Goal: Task Accomplishment & Management: Manage account settings

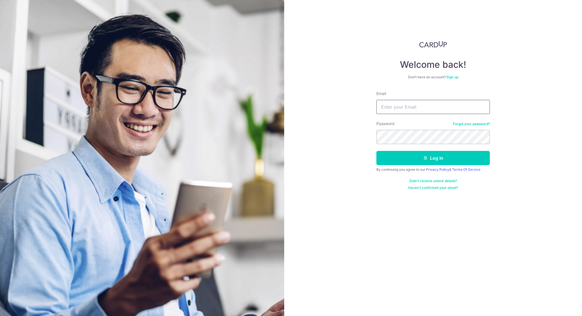
type input "[PERSON_NAME][EMAIL_ADDRESS][DOMAIN_NAME]"
click at [430, 162] on button "Log in" at bounding box center [434, 158] width 114 height 14
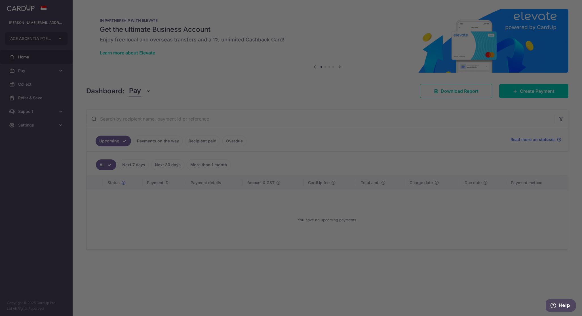
drag, startPoint x: 387, startPoint y: 260, endPoint x: 373, endPoint y: 70, distance: 190.3
click at [388, 255] on div at bounding box center [294, 159] width 588 height 319
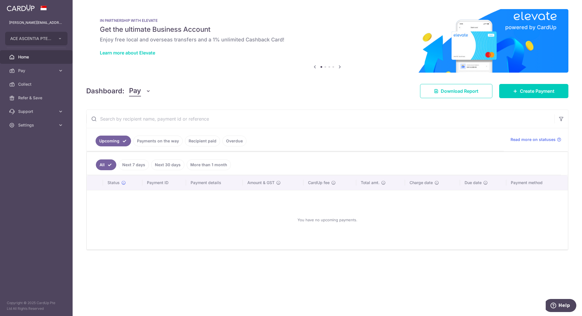
click at [162, 143] on link "Payments on the way" at bounding box center [157, 141] width 49 height 11
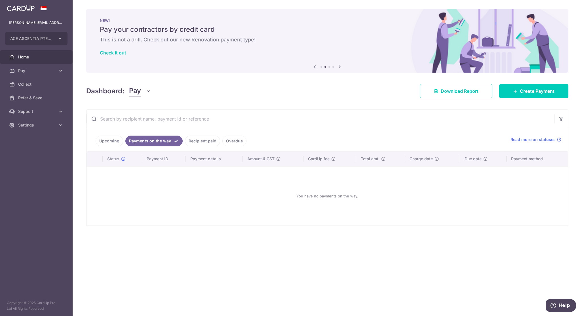
click at [204, 141] on link "Recipient paid" at bounding box center [202, 141] width 35 height 11
click at [234, 136] on link "Overdue" at bounding box center [235, 141] width 24 height 11
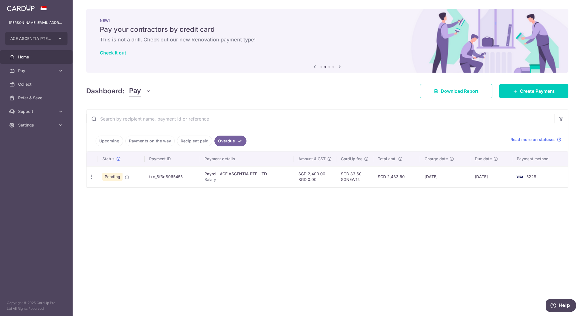
click at [91, 175] on icon "button" at bounding box center [92, 177] width 6 height 6
click at [102, 190] on link "Update payment" at bounding box center [116, 193] width 59 height 14
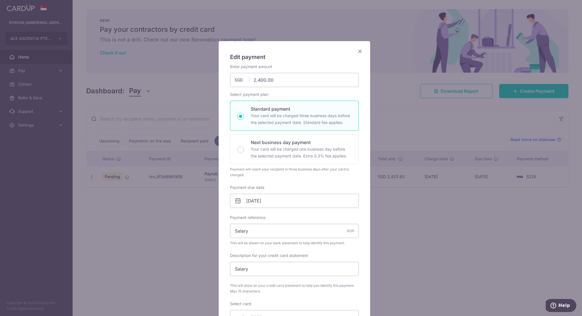
click at [122, 212] on div "Edit payment By clicking apply, you will make changes to all payments to ACE AS…" at bounding box center [291, 158] width 582 height 316
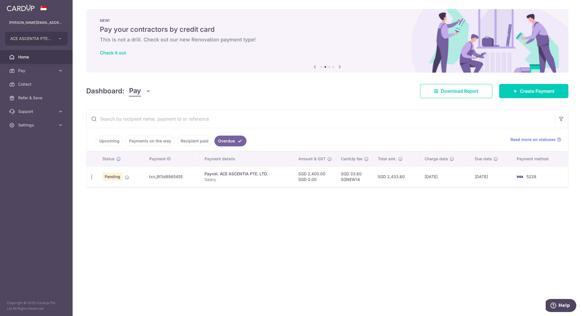
click at [93, 178] on icon "button" at bounding box center [92, 177] width 6 height 6
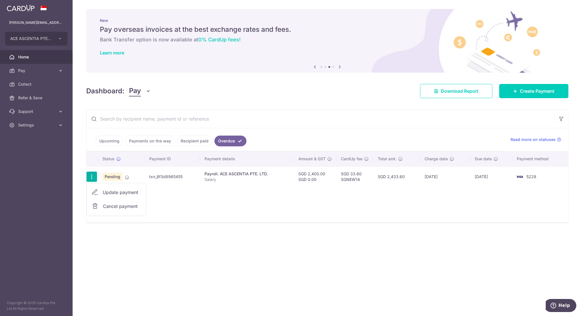
click at [114, 191] on span "Update payment" at bounding box center [122, 192] width 39 height 7
radio input "true"
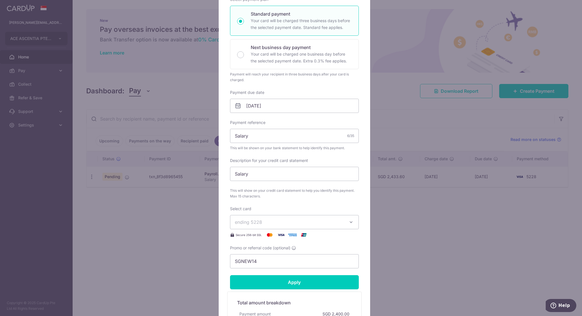
scroll to position [170, 0]
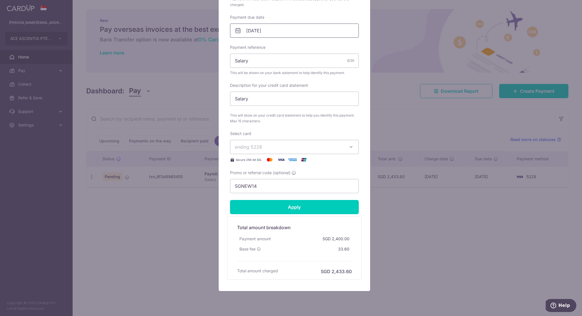
click at [283, 31] on input "[DATE]" at bounding box center [294, 31] width 129 height 14
click at [307, 45] on link "Next" at bounding box center [307, 45] width 7 height 7
click at [238, 46] on link "Prev" at bounding box center [237, 45] width 7 height 7
click at [251, 93] on link "15" at bounding box center [249, 93] width 9 height 9
type input "[DATE]"
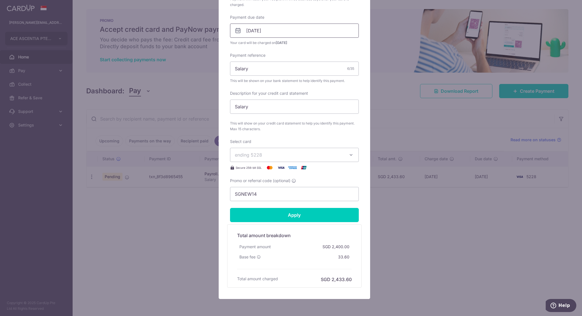
click at [284, 33] on input "[DATE]" at bounding box center [294, 31] width 129 height 14
click at [336, 54] on div "Payment reference Salary 6/35 This will be shown on your bank statement to help…" at bounding box center [294, 68] width 129 height 31
click at [258, 158] on span "ending 5228" at bounding box center [289, 155] width 109 height 7
click at [292, 137] on div "Enter payment amount 2,400.00 2400.00 SGD To change the payment amount, please …" at bounding box center [294, 48] width 129 height 308
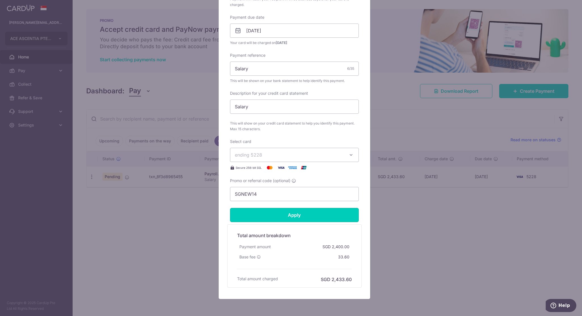
click at [301, 211] on input "Apply" at bounding box center [294, 215] width 129 height 14
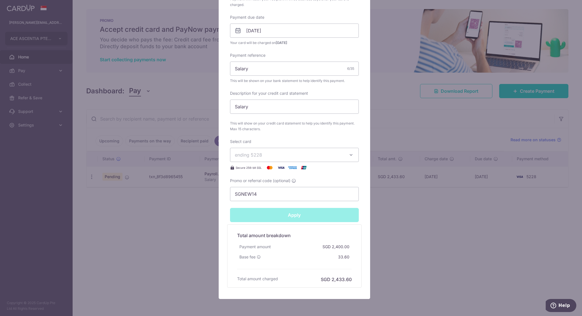
type input "Successfully Applied"
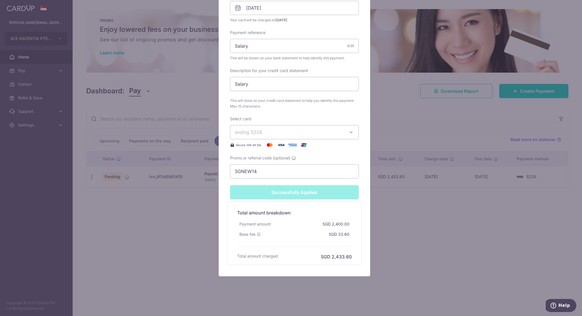
scroll to position [0, 0]
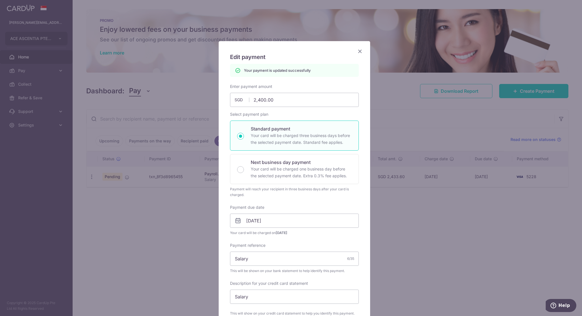
click at [357, 51] on icon "Close" at bounding box center [360, 51] width 7 height 7
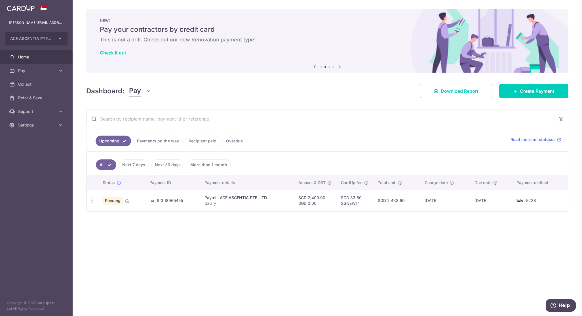
click at [254, 264] on div "× Pause Schedule Pause all future payments in this series Pause just this one p…" at bounding box center [328, 158] width 510 height 316
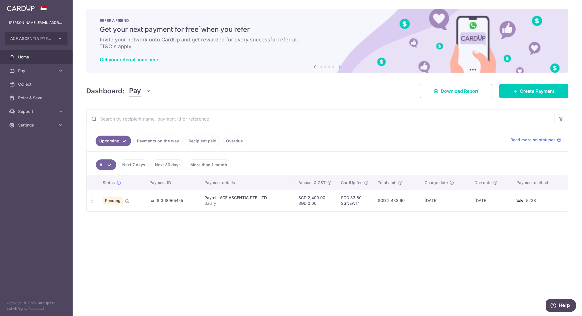
click at [162, 145] on link "Payments on the way" at bounding box center [157, 141] width 49 height 11
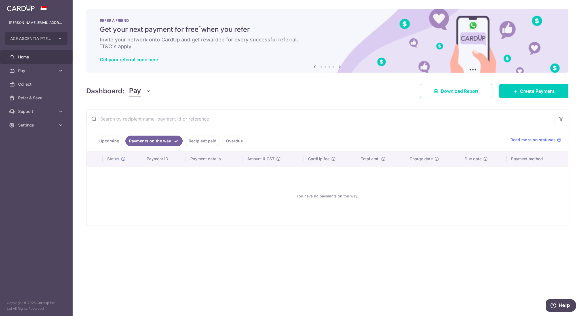
click at [205, 143] on link "Recipient paid" at bounding box center [202, 141] width 35 height 11
click at [236, 140] on link "Overdue" at bounding box center [235, 141] width 24 height 11
click at [106, 140] on link "Upcoming" at bounding box center [110, 141] width 28 height 11
